Goal: Communication & Community: Share content

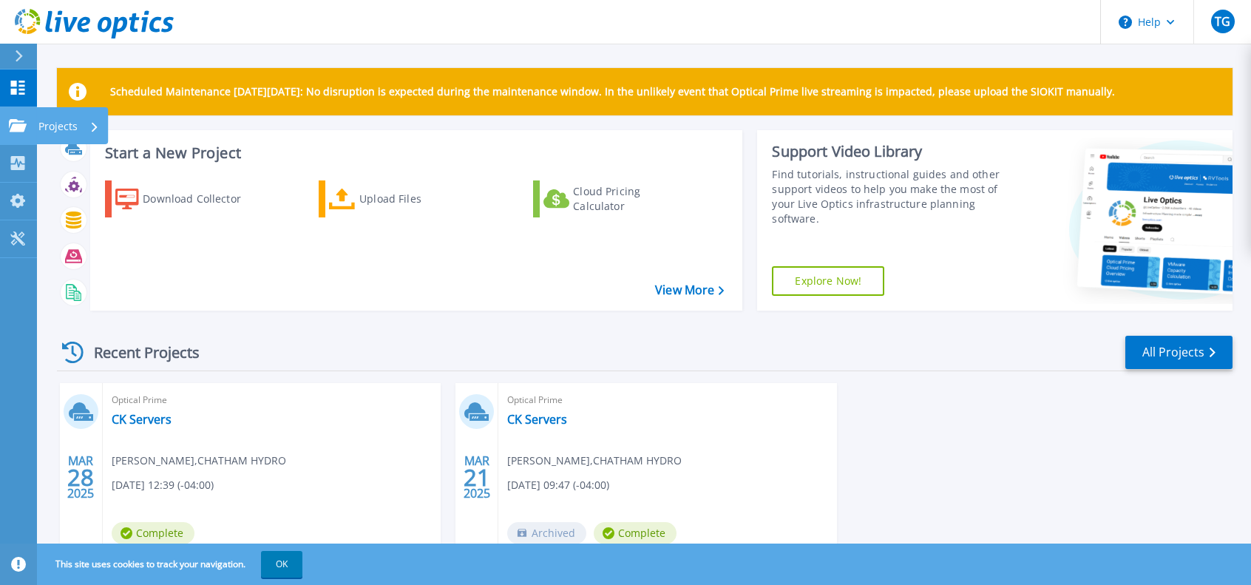
click at [18, 121] on icon at bounding box center [18, 125] width 18 height 13
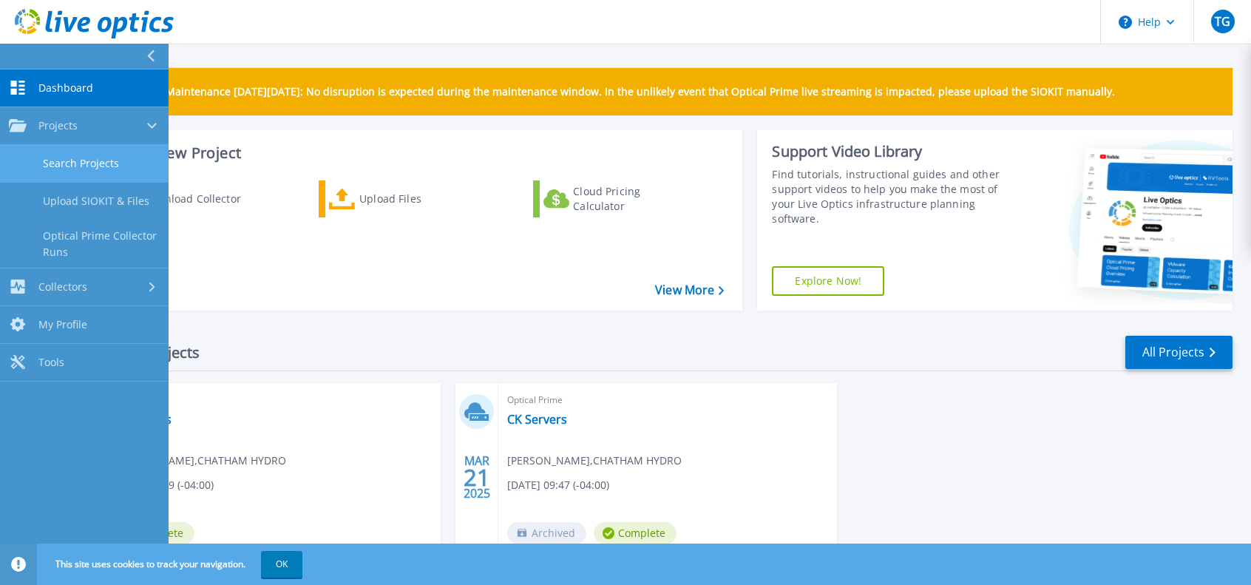
click at [82, 157] on link "Search Projects" at bounding box center [84, 164] width 169 height 38
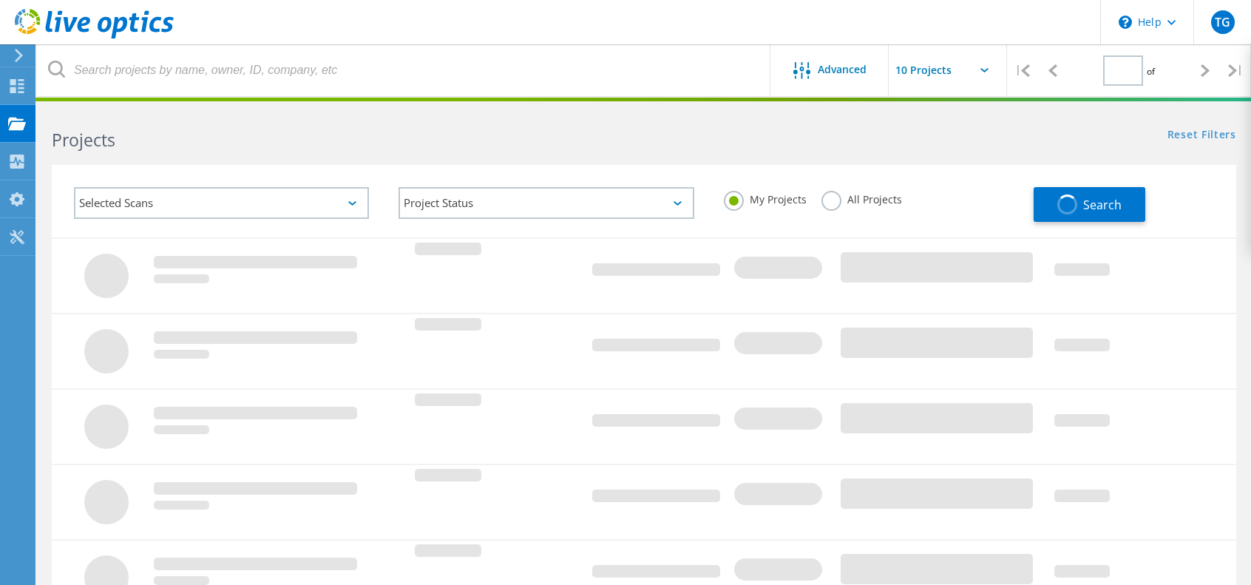
type input "1"
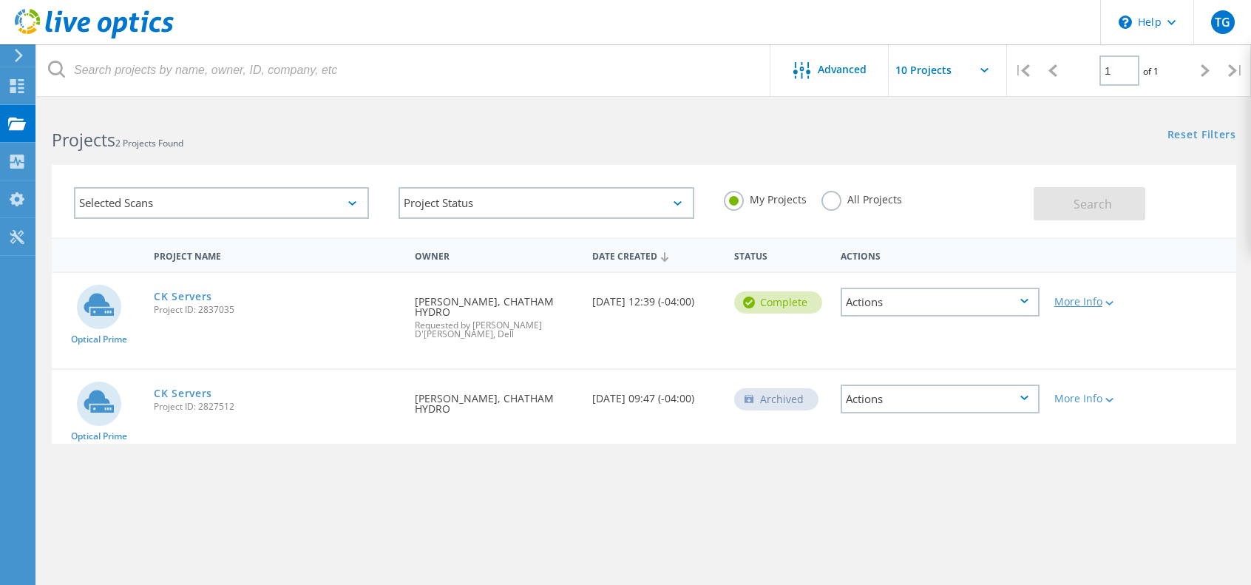
click at [1111, 306] on div at bounding box center [1107, 302] width 11 height 9
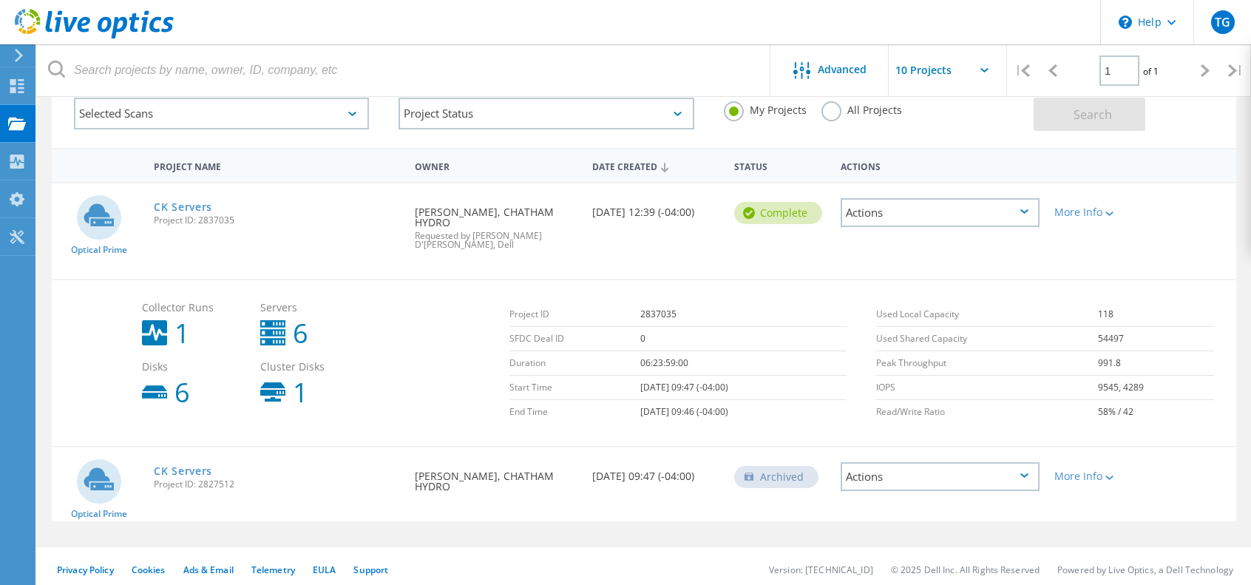
scroll to position [96, 0]
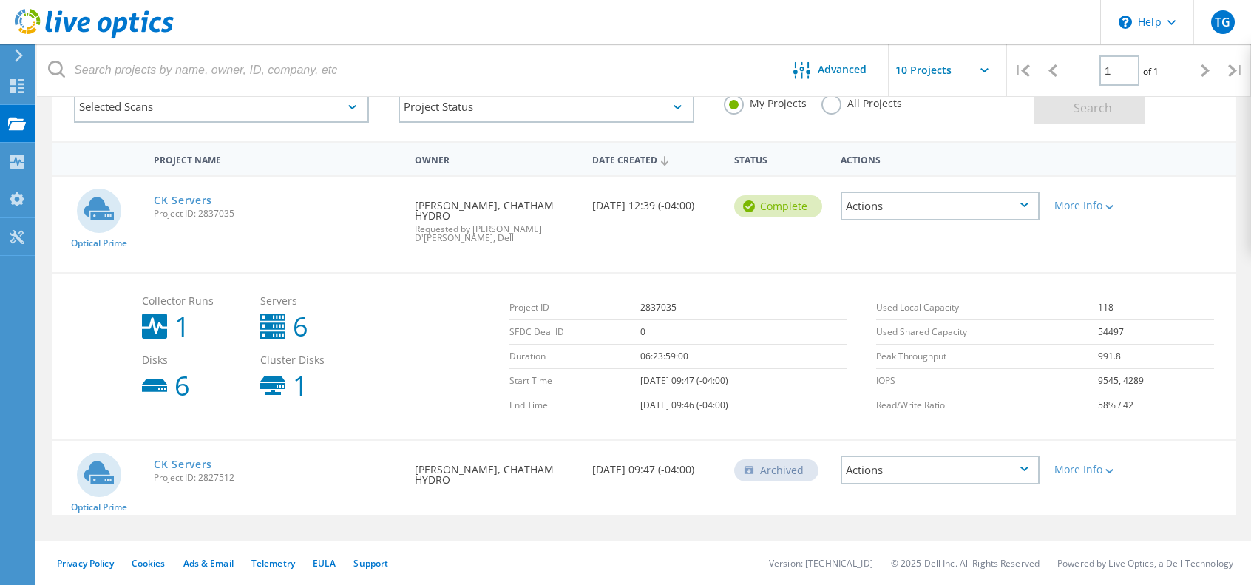
click at [1013, 206] on div "Actions" at bounding box center [940, 206] width 198 height 29
click at [896, 215] on div "Share" at bounding box center [939, 217] width 195 height 23
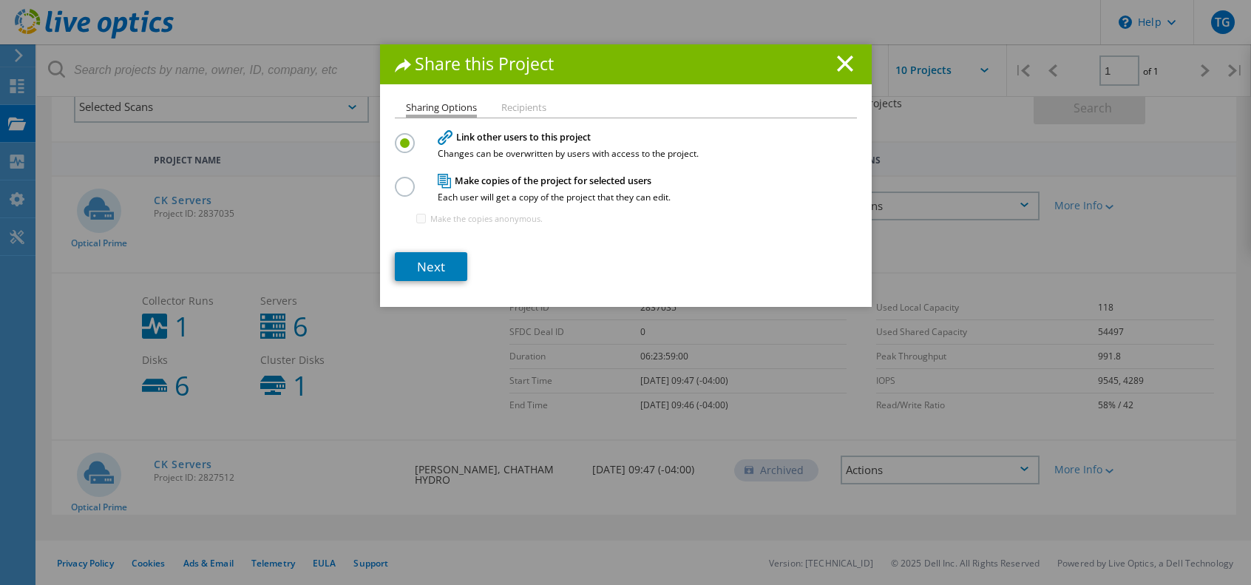
click at [405, 180] on label at bounding box center [408, 178] width 26 height 4
click at [0, 0] on input "radio" at bounding box center [0, 0] width 0 height 0
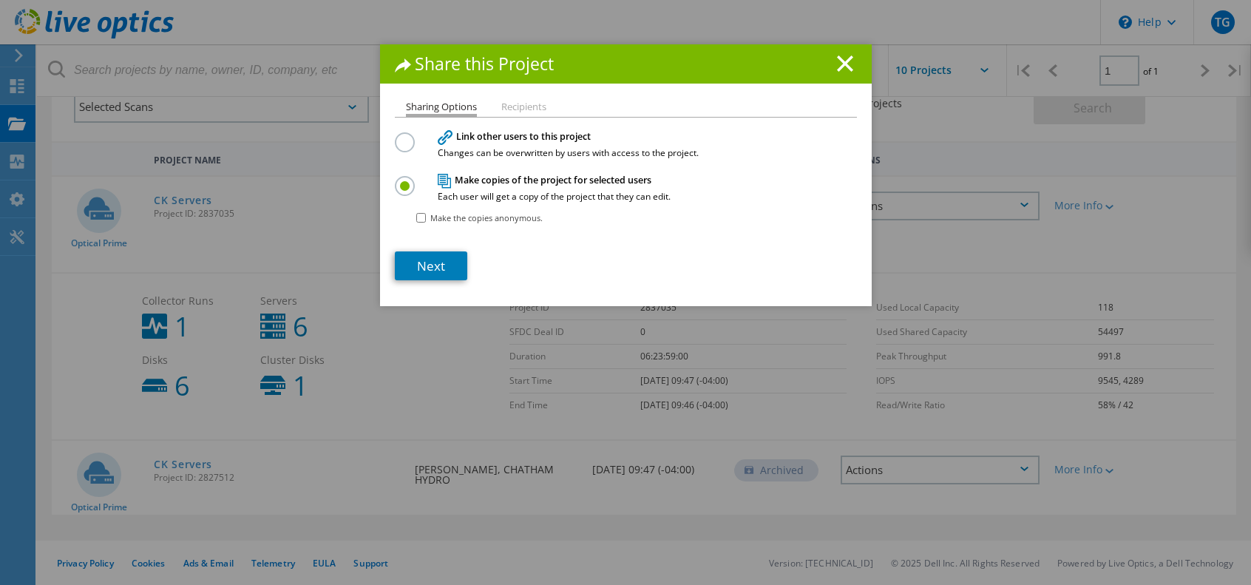
click at [518, 104] on li "Recipients" at bounding box center [523, 108] width 45 height 12
click at [844, 63] on icon at bounding box center [845, 63] width 16 height 16
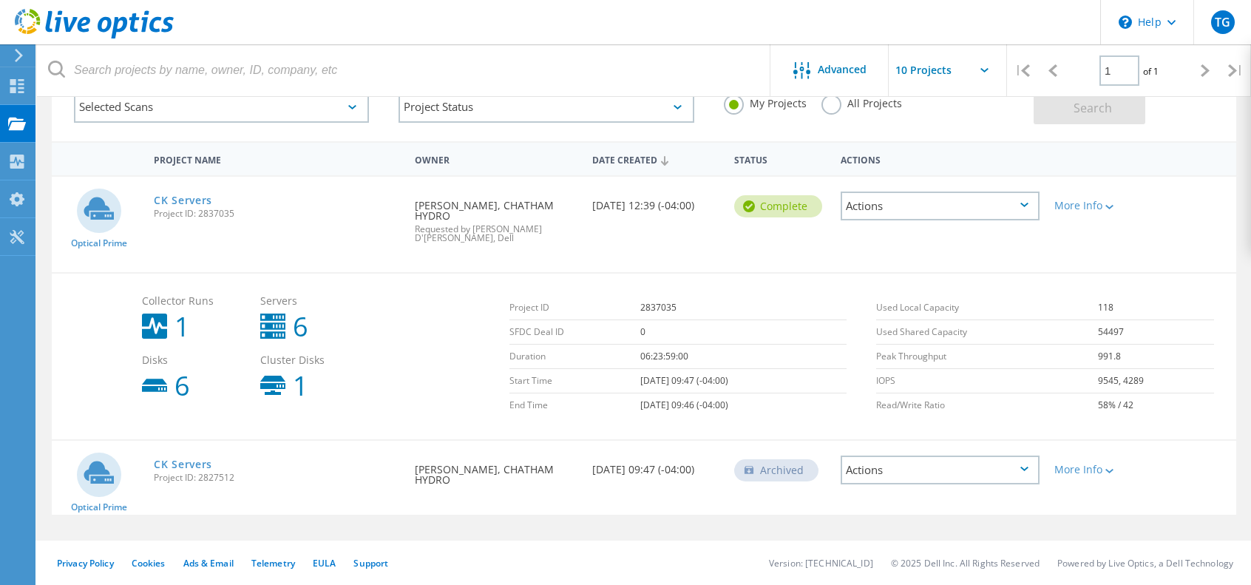
click at [1036, 203] on div "Actions" at bounding box center [940, 206] width 198 height 29
click at [908, 222] on div "Share" at bounding box center [939, 217] width 195 height 23
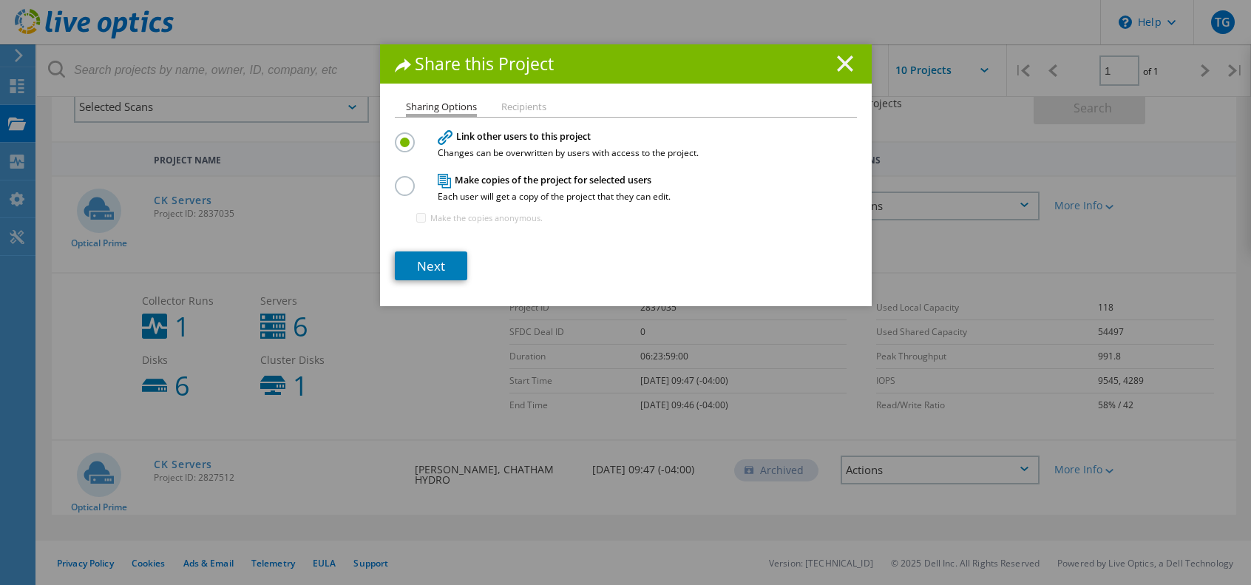
click at [844, 59] on line at bounding box center [845, 63] width 15 height 15
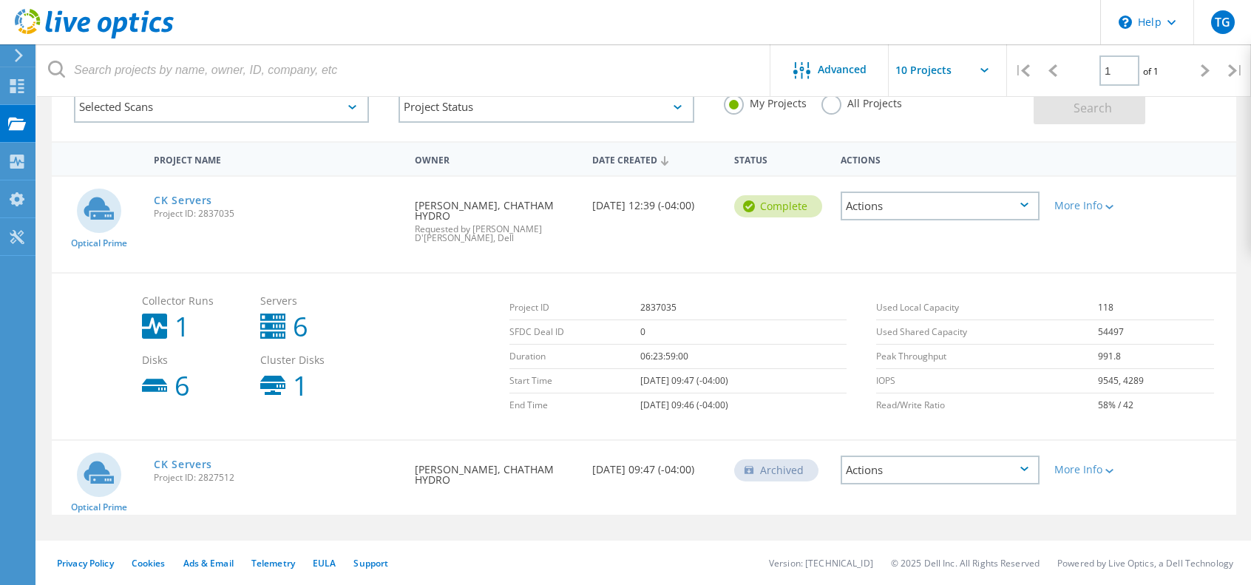
click at [164, 379] on use at bounding box center [154, 385] width 25 height 13
click at [147, 314] on use at bounding box center [154, 326] width 25 height 25
click at [161, 379] on use at bounding box center [154, 385] width 25 height 13
click at [145, 314] on use at bounding box center [154, 326] width 25 height 25
click at [157, 379] on use at bounding box center [154, 385] width 25 height 13
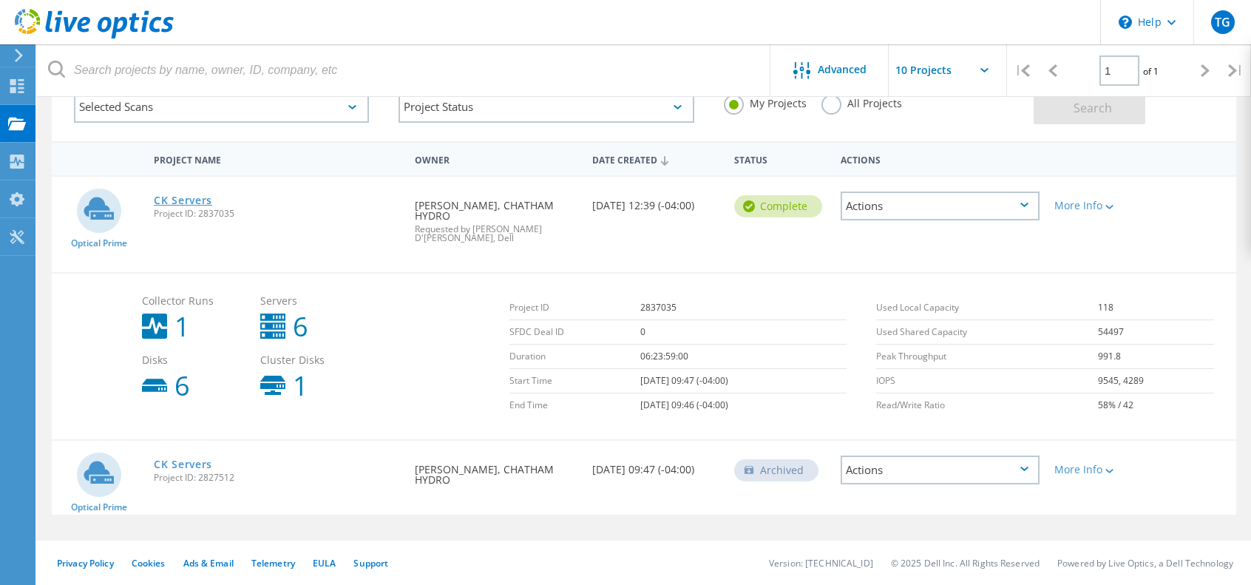
click at [200, 202] on link "CK Servers" at bounding box center [183, 200] width 58 height 10
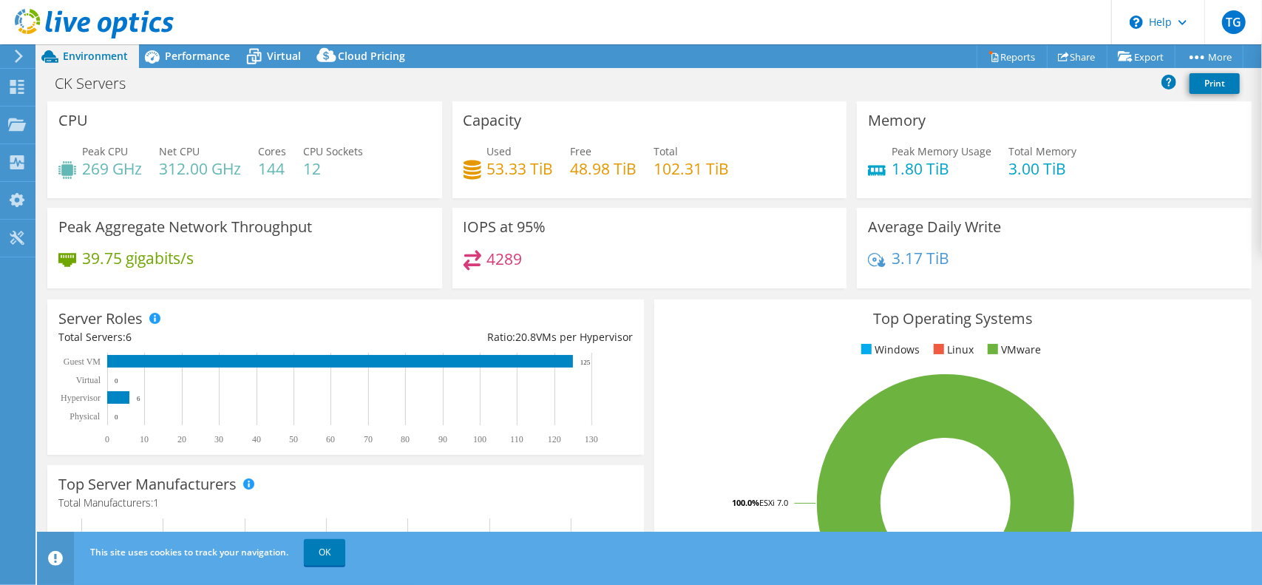
select select "USD"
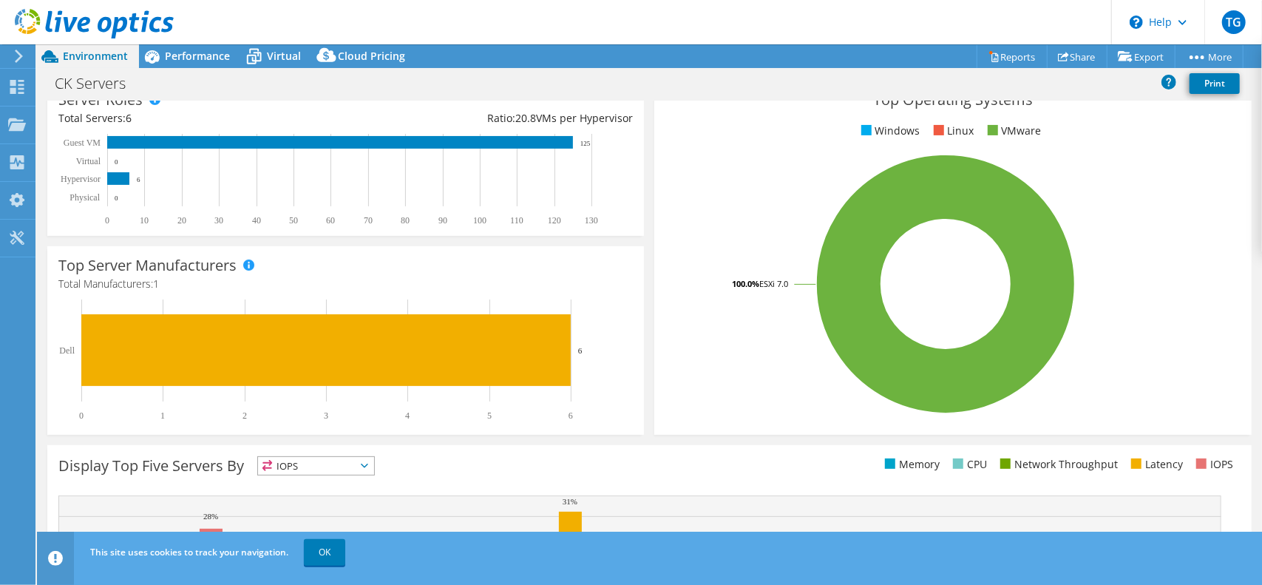
scroll to position [401, 0]
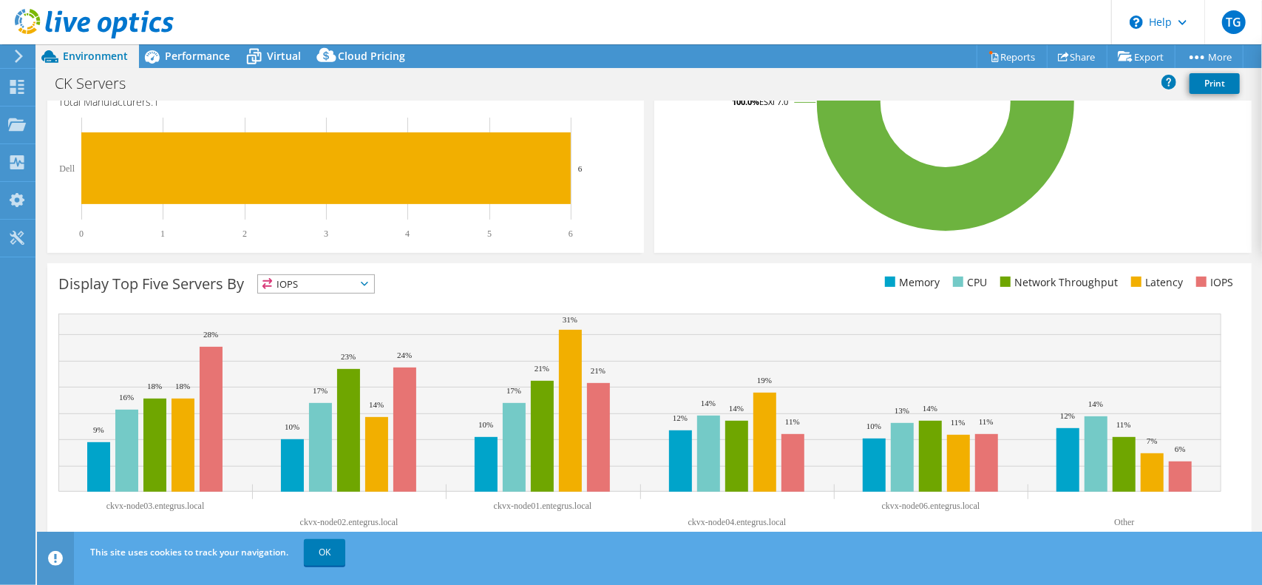
click at [374, 275] on span "IOPS" at bounding box center [316, 284] width 116 height 18
click at [441, 284] on div "Display Top Five Servers By IOPS IOPS" at bounding box center [353, 286] width 591 height 24
click at [374, 288] on span "IOPS" at bounding box center [316, 284] width 116 height 18
click at [635, 291] on div "Display Top Five Servers By IOPS IOPS" at bounding box center [353, 286] width 591 height 24
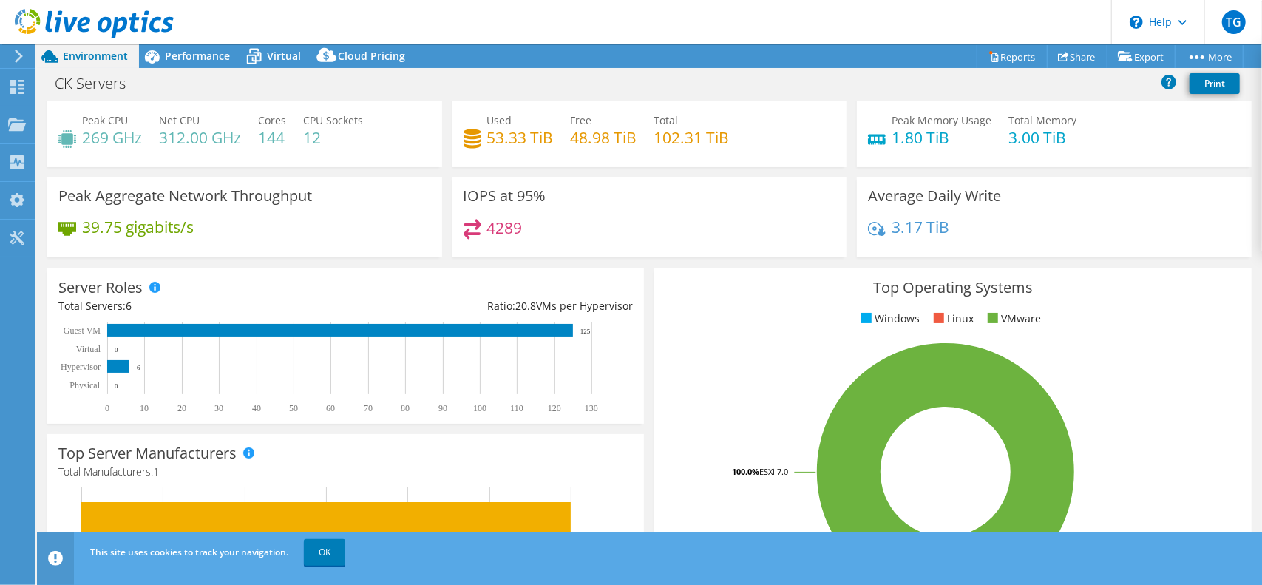
scroll to position [0, 0]
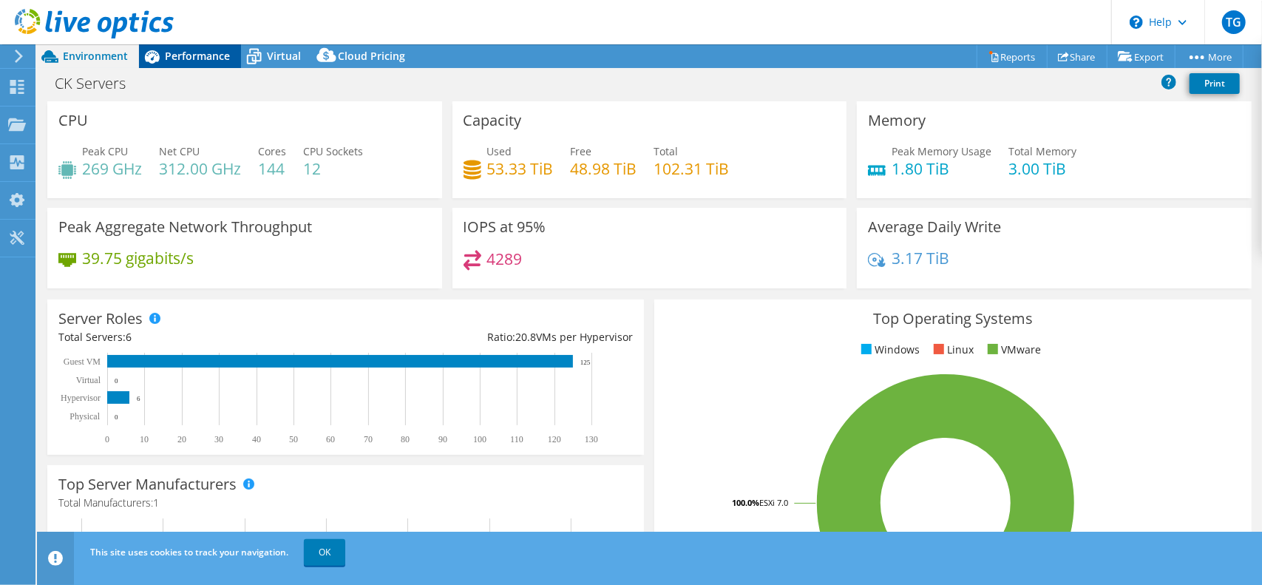
click at [174, 58] on span "Performance" at bounding box center [197, 56] width 65 height 14
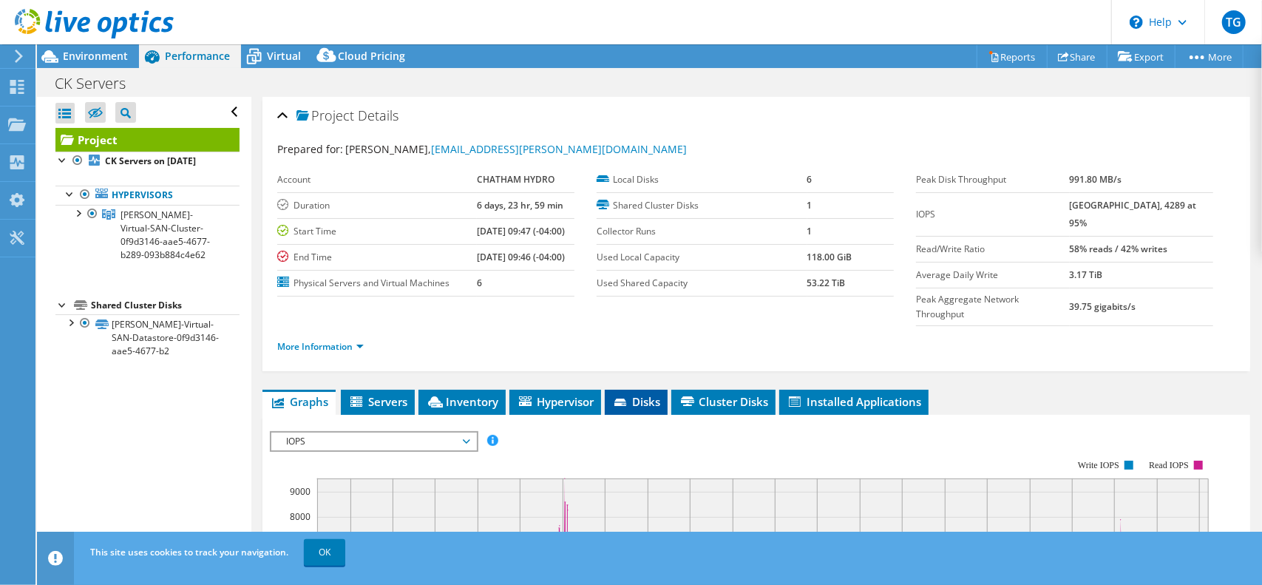
click at [639, 394] on span "Disks" at bounding box center [636, 401] width 48 height 15
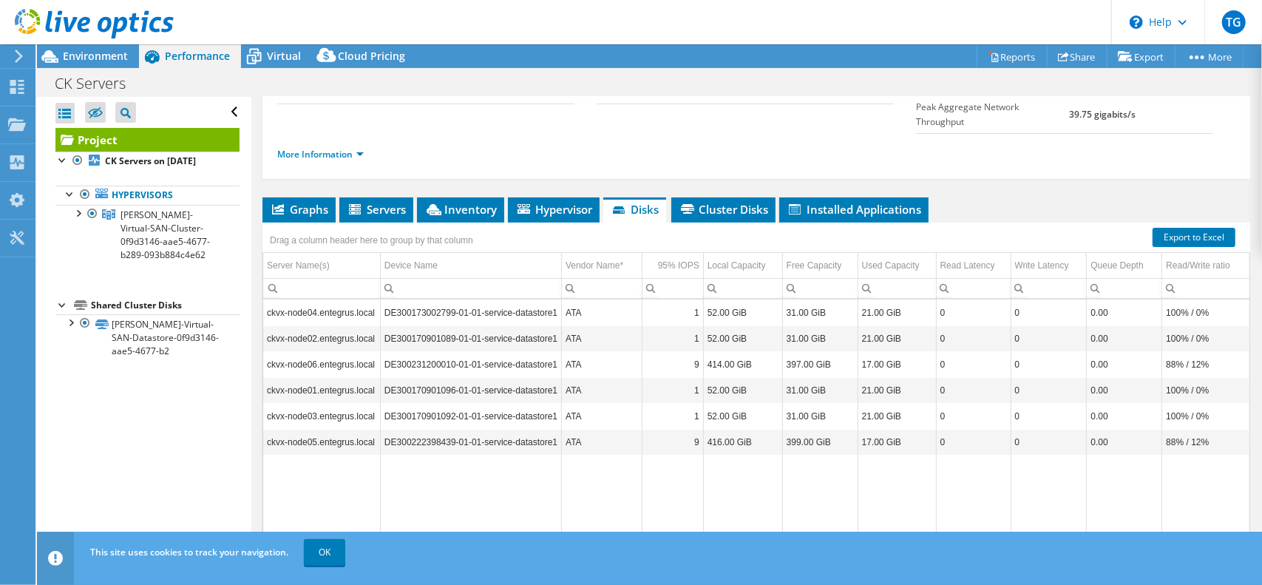
scroll to position [197, 0]
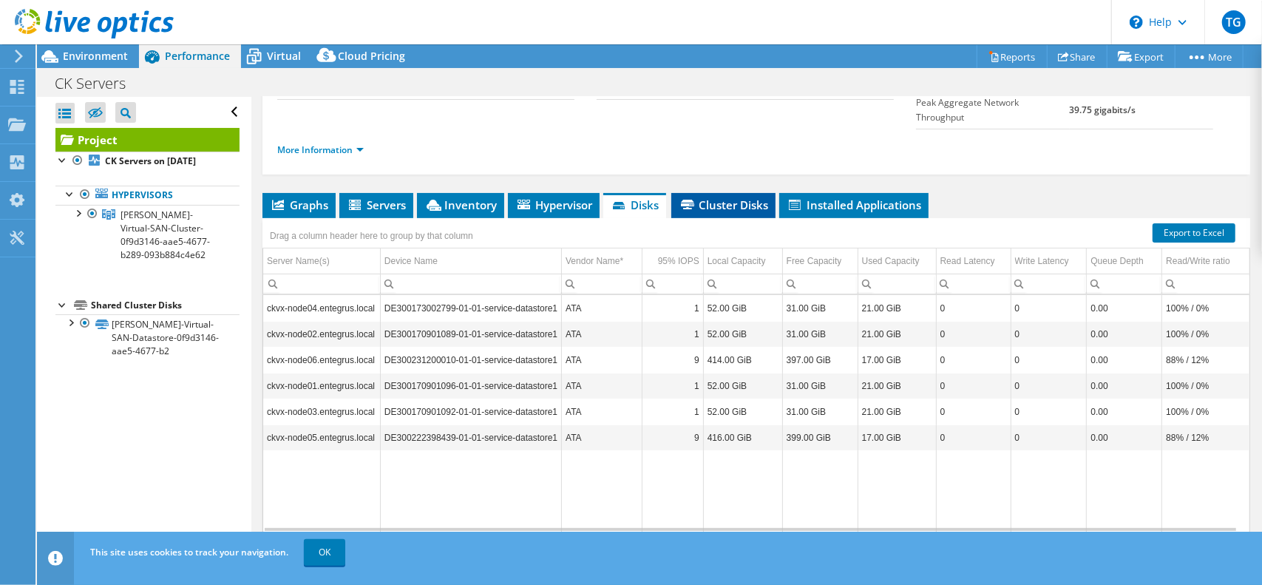
click at [688, 200] on icon at bounding box center [687, 205] width 13 height 10
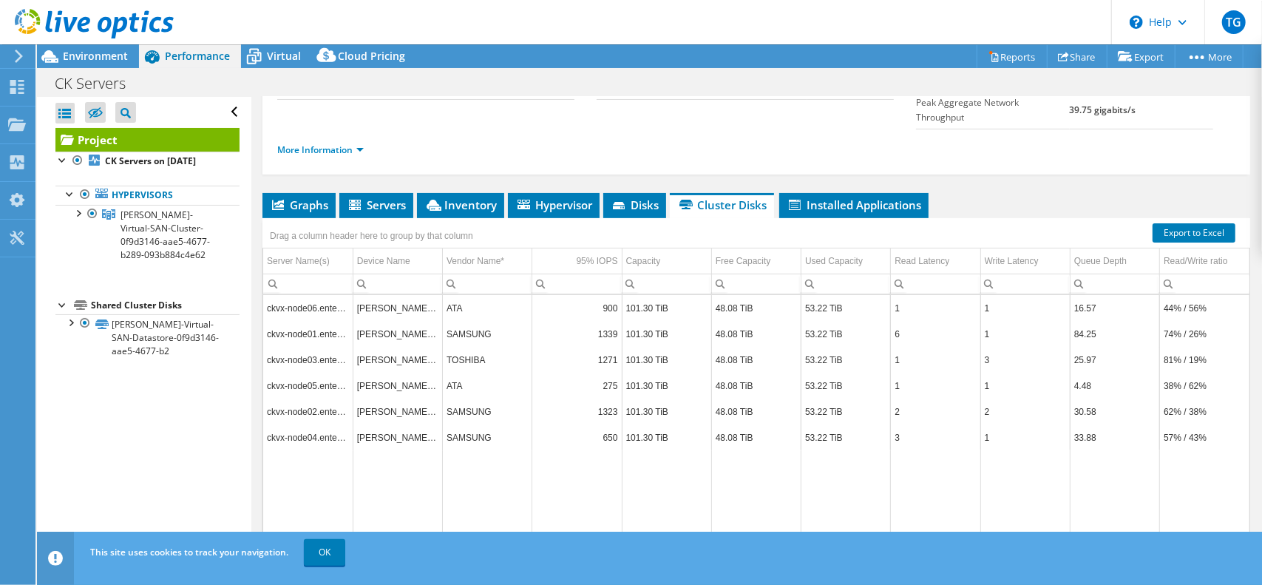
click at [19, 55] on use at bounding box center [19, 56] width 8 height 13
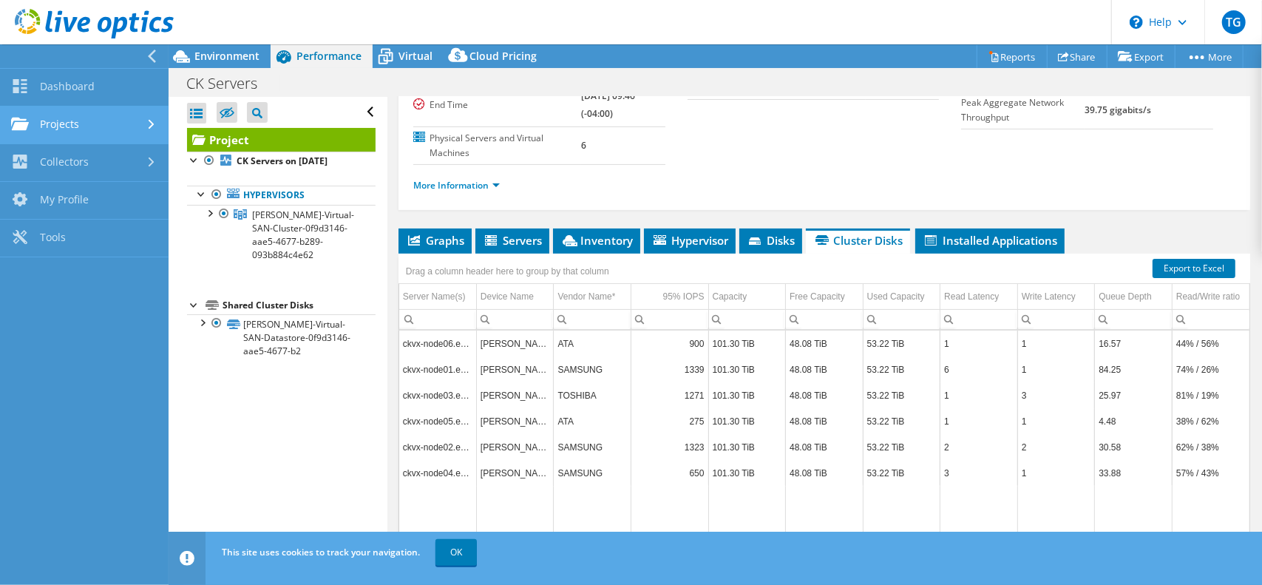
click at [49, 124] on link "Projects" at bounding box center [84, 125] width 169 height 38
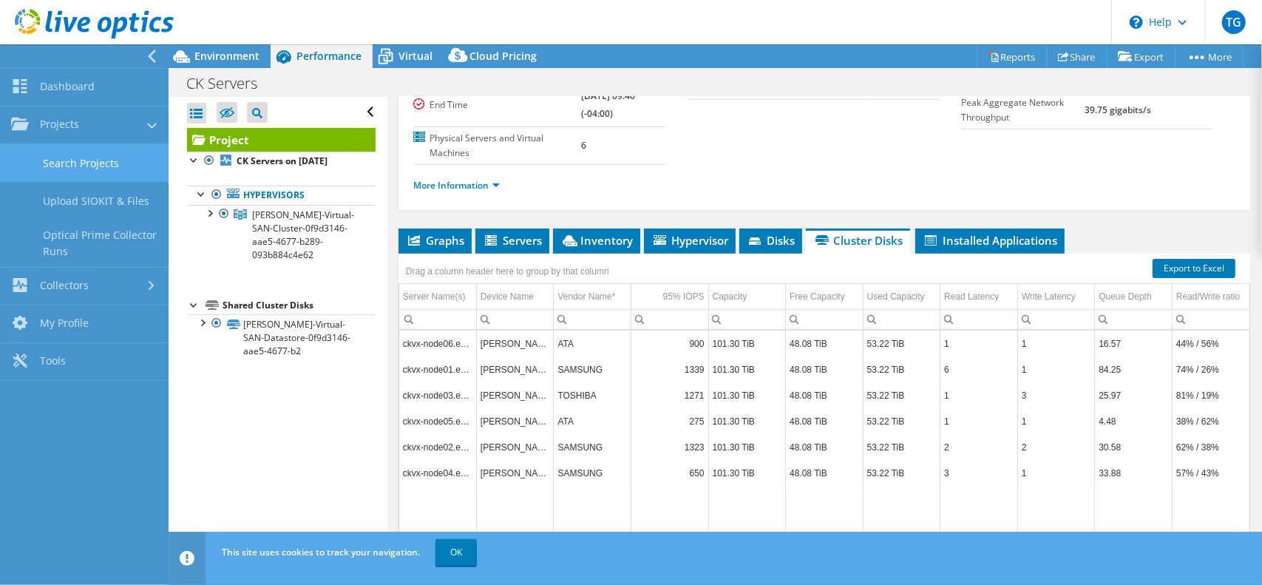
click at [93, 155] on link "Search Projects" at bounding box center [84, 163] width 169 height 38
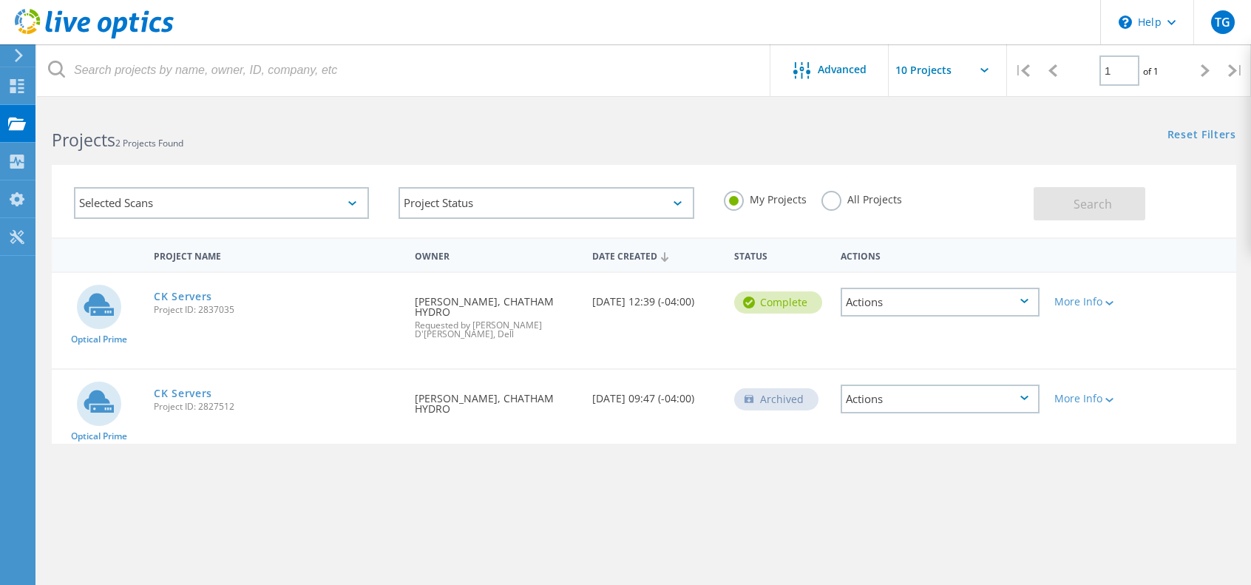
click at [1031, 304] on div "Actions" at bounding box center [940, 302] width 198 height 29
click at [888, 314] on div "Share" at bounding box center [939, 313] width 195 height 23
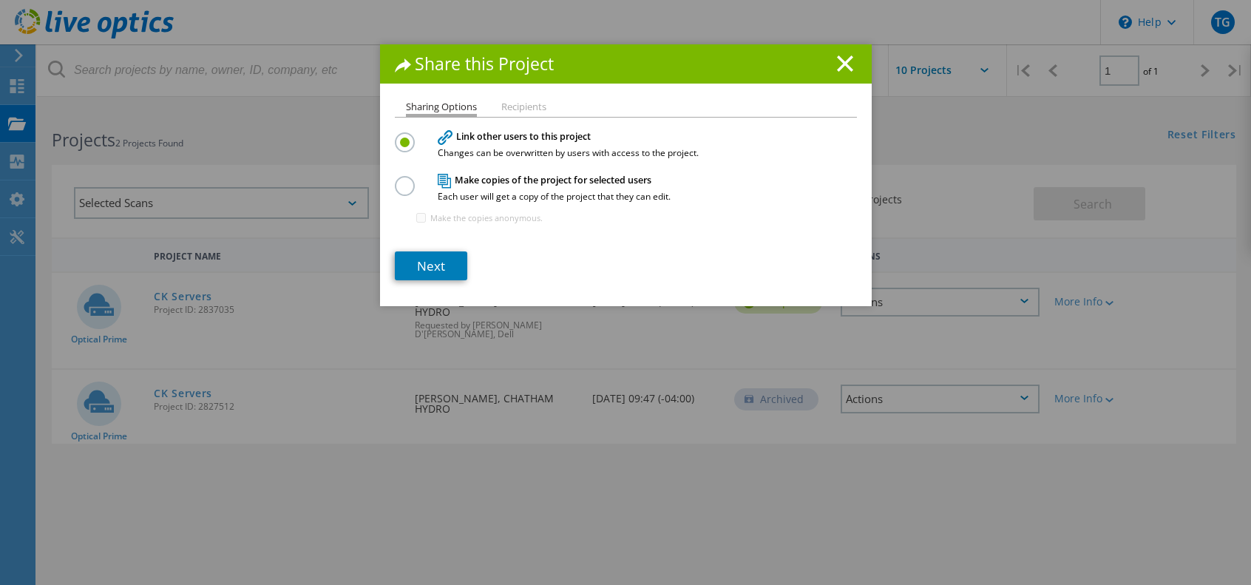
click at [397, 180] on label at bounding box center [408, 178] width 26 height 4
click at [0, 0] on input "radio" at bounding box center [0, 0] width 0 height 0
click at [404, 136] on label at bounding box center [408, 134] width 26 height 4
click at [0, 0] on input "radio" at bounding box center [0, 0] width 0 height 0
click at [504, 109] on li "Recipients" at bounding box center [523, 108] width 45 height 12
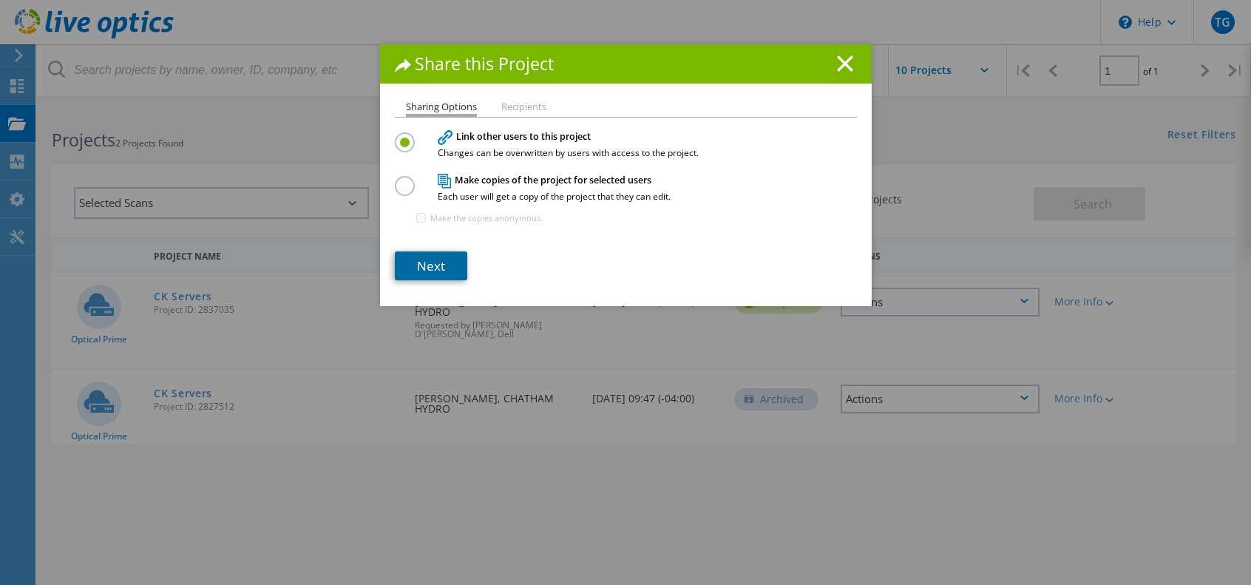
click at [436, 258] on link "Next" at bounding box center [431, 265] width 72 height 29
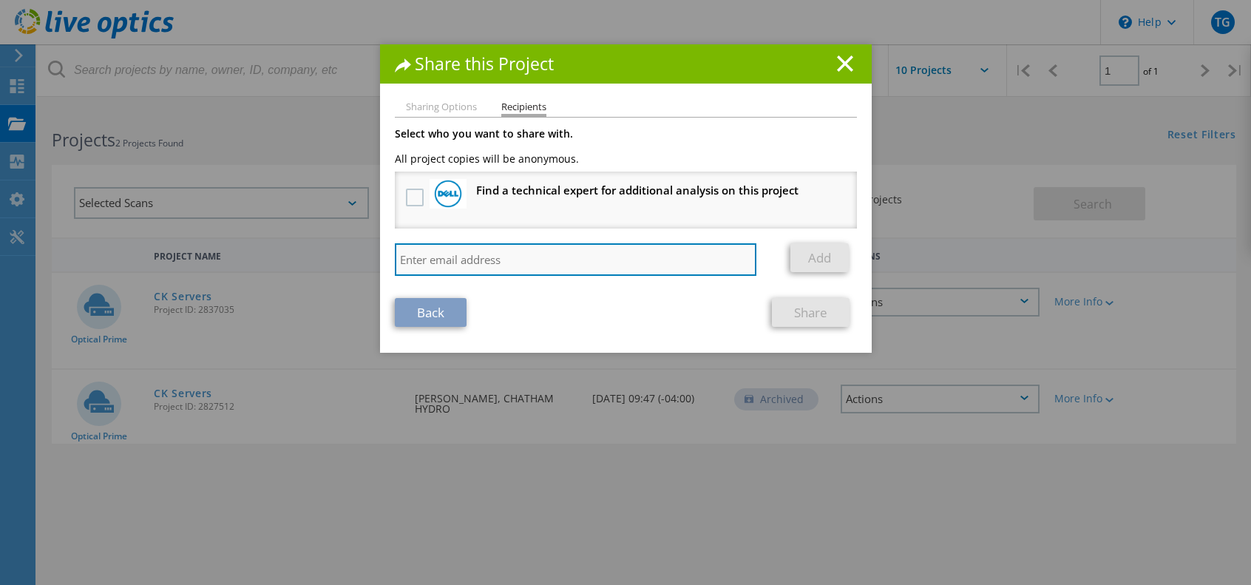
click at [433, 262] on input "search" at bounding box center [576, 259] width 362 height 33
paste input "frederick.wong@r2i.ca"
type input "frederick.wong@r2i.ca"
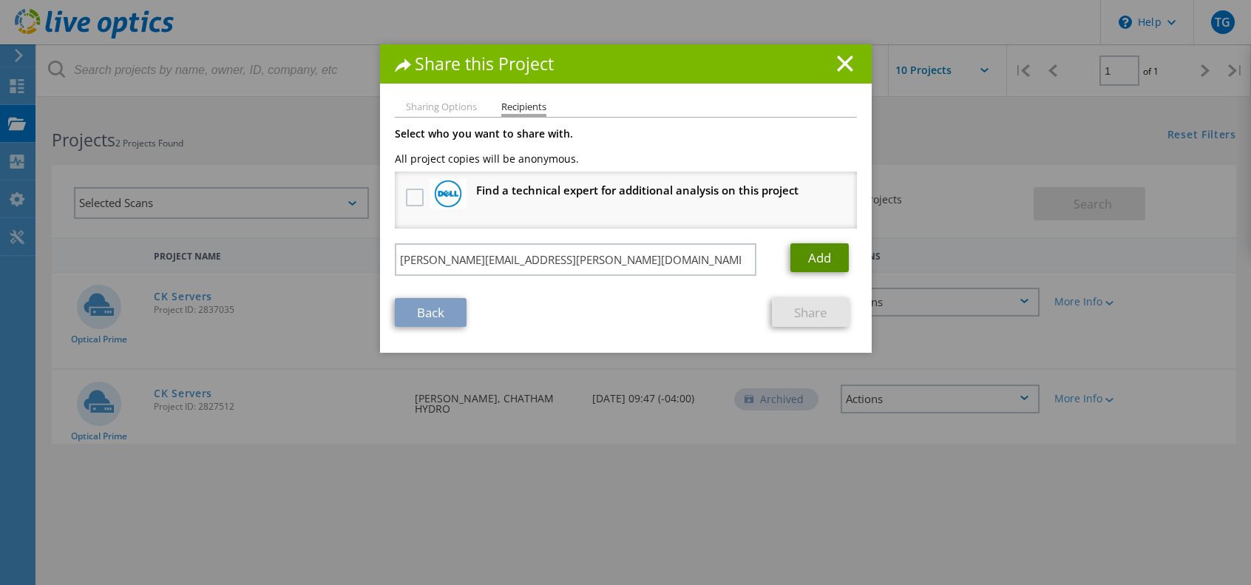
click at [809, 258] on link "Add" at bounding box center [819, 257] width 58 height 29
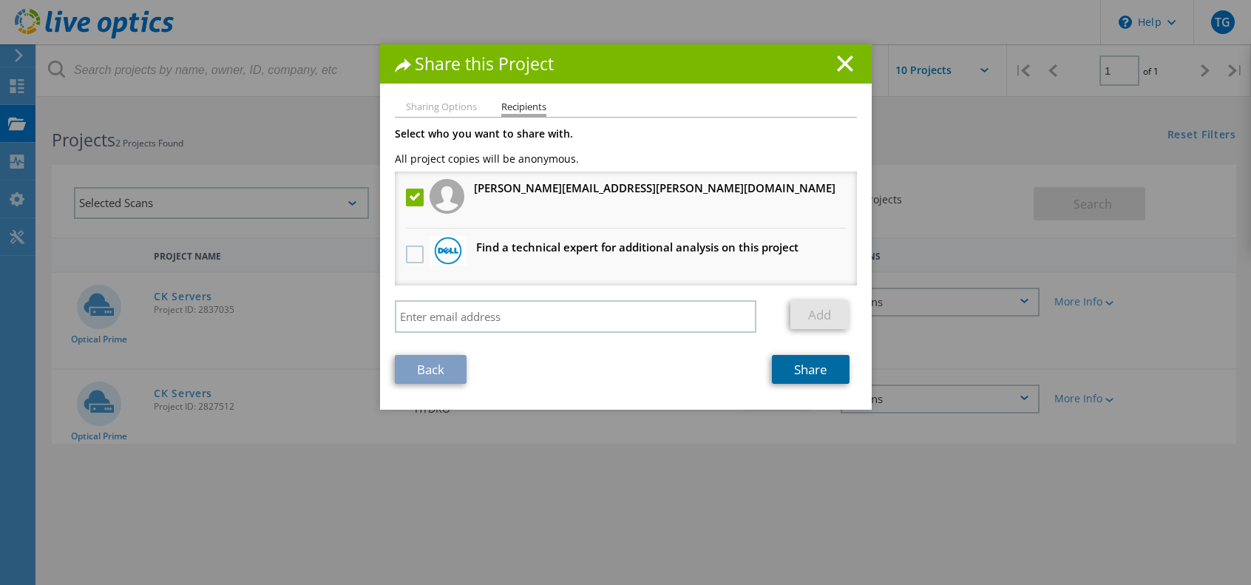
click at [811, 371] on link "Share" at bounding box center [811, 369] width 78 height 29
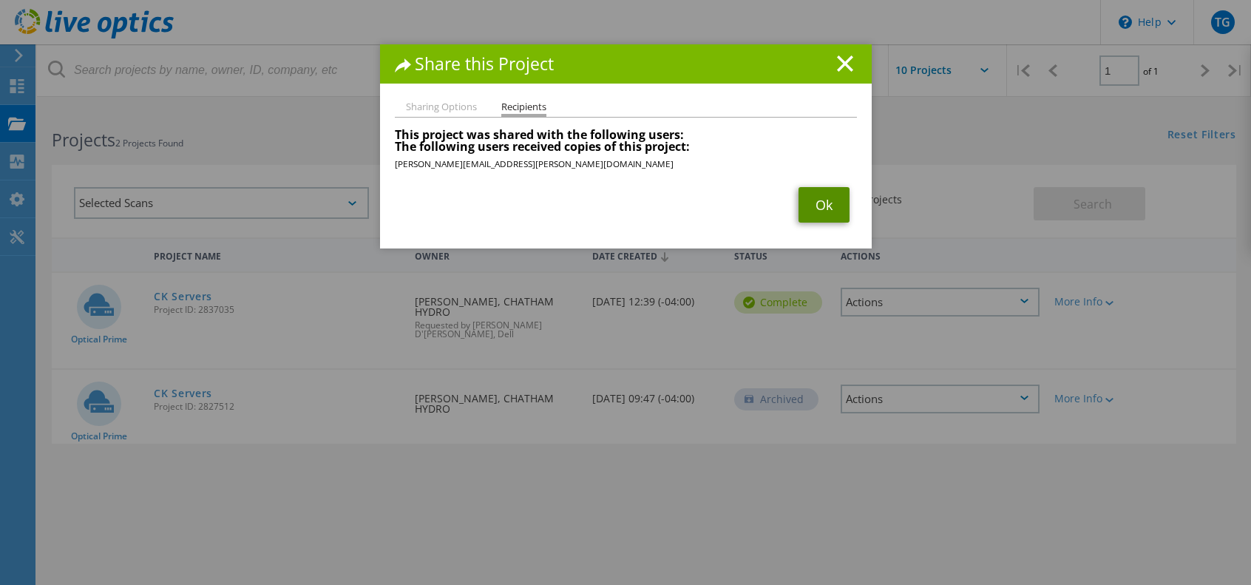
click at [810, 199] on link "Ok" at bounding box center [824, 204] width 51 height 35
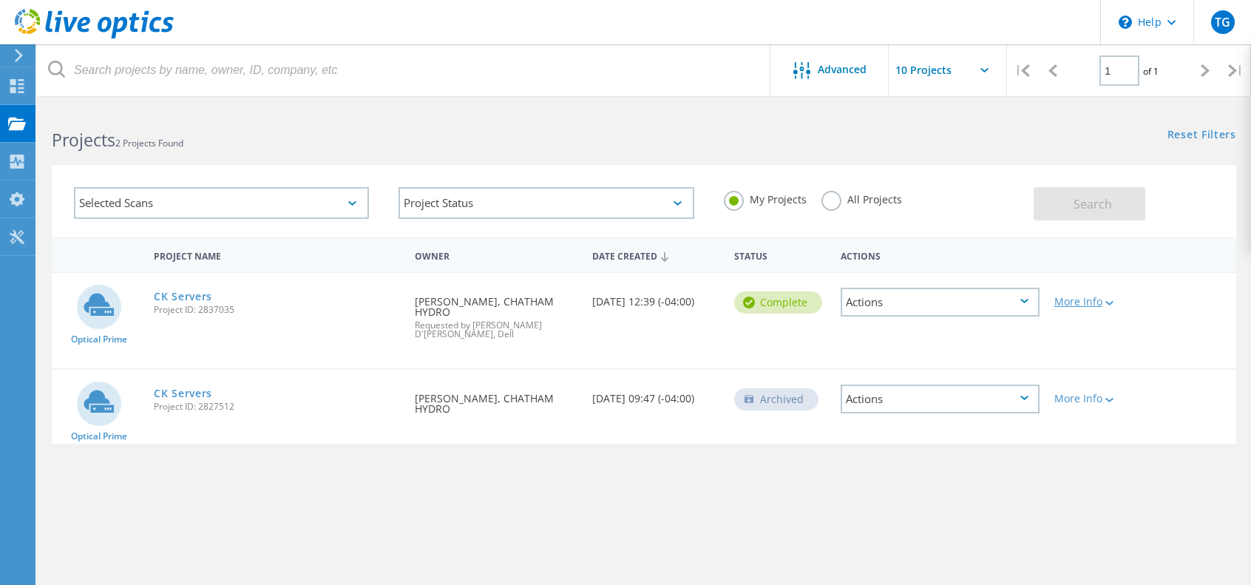
click at [1102, 299] on div "More Info" at bounding box center [1094, 301] width 80 height 10
